Goal: Transaction & Acquisition: Book appointment/travel/reservation

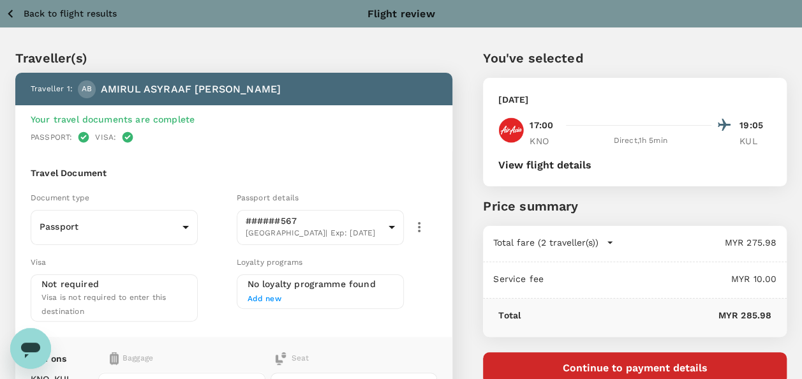
click at [16, 18] on icon "button" at bounding box center [11, 14] width 16 height 16
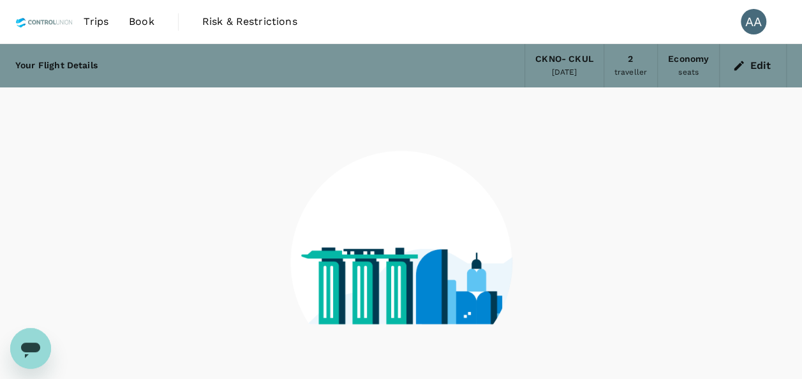
scroll to position [96, 0]
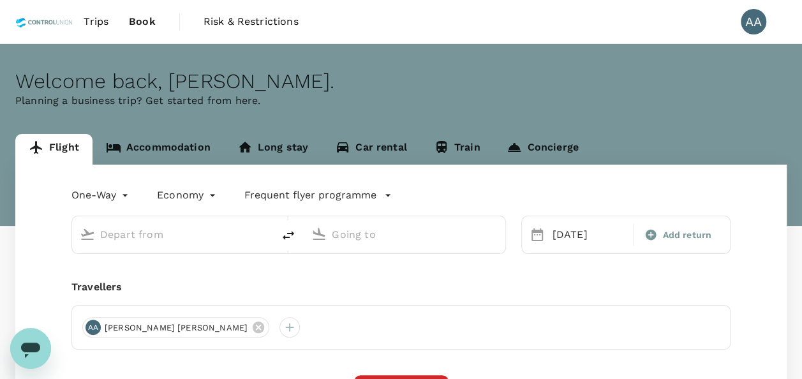
type input "[GEOGRAPHIC_DATA], [GEOGRAPHIC_DATA] (any)"
